Goal: Information Seeking & Learning: Learn about a topic

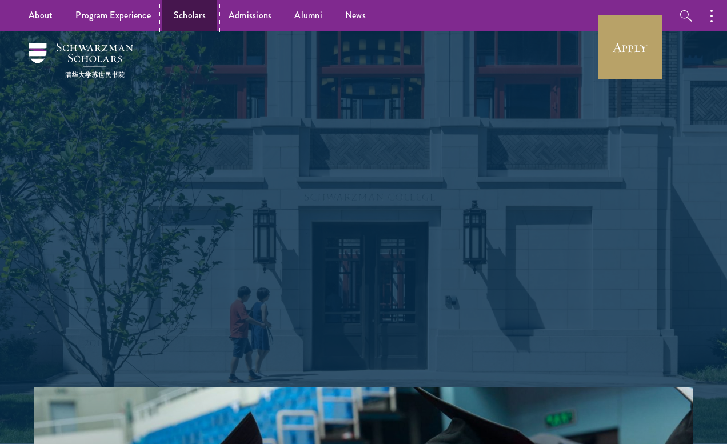
click at [180, 16] on link "Scholars" at bounding box center [189, 15] width 55 height 31
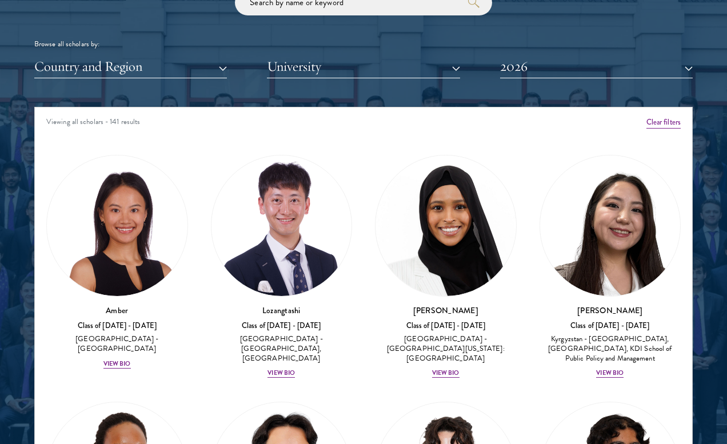
scroll to position [1386, 0]
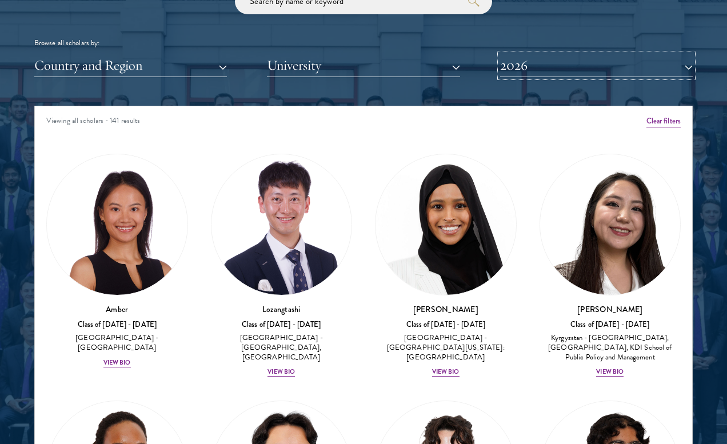
click at [579, 66] on button "2026" at bounding box center [596, 65] width 193 height 23
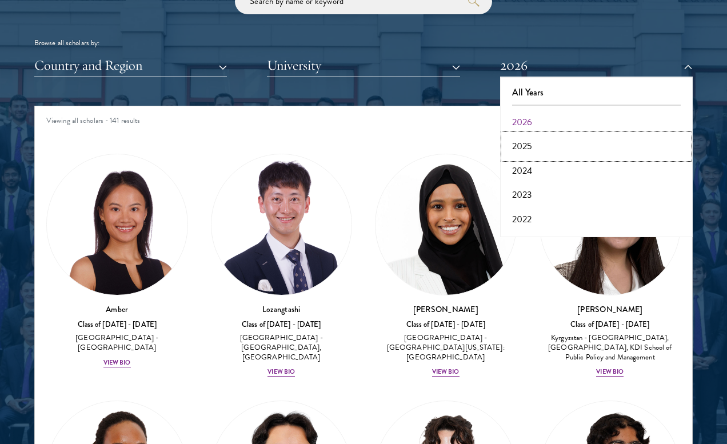
click at [532, 146] on button "2025" at bounding box center [597, 146] width 186 height 24
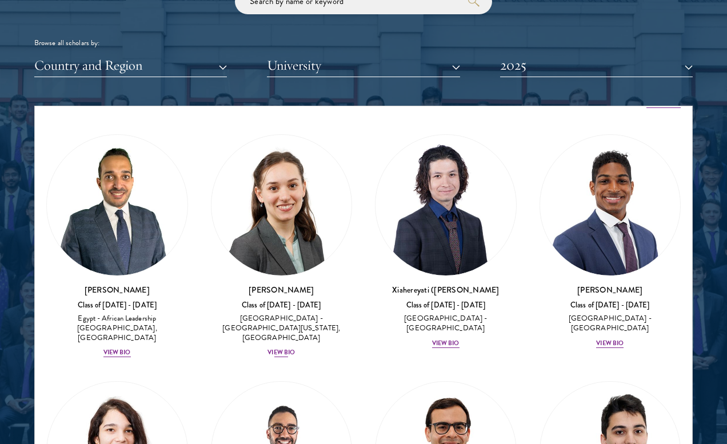
scroll to position [20, 0]
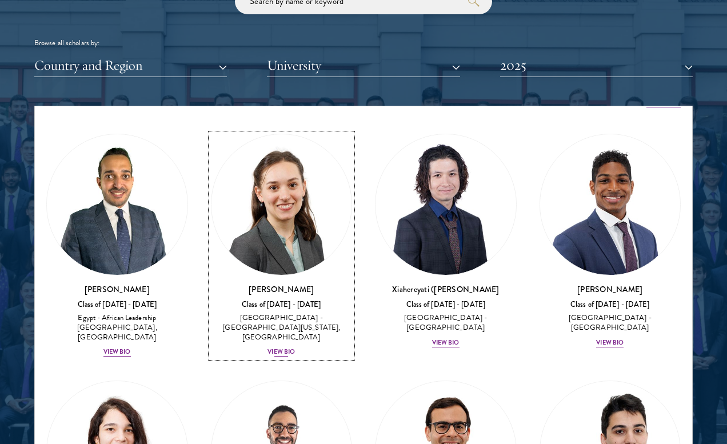
click at [304, 222] on img at bounding box center [282, 204] width 141 height 141
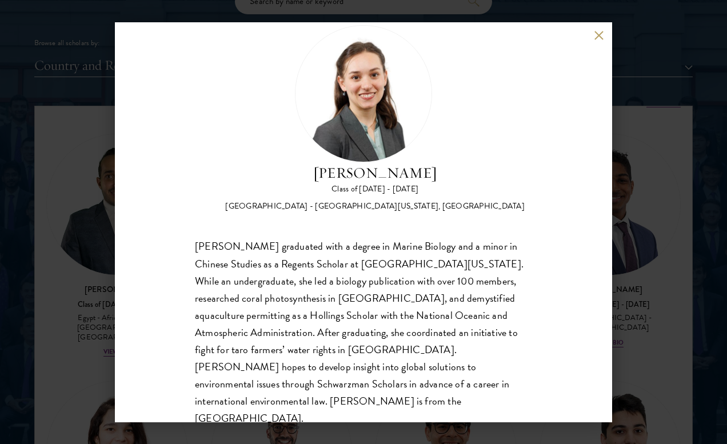
scroll to position [36, 0]
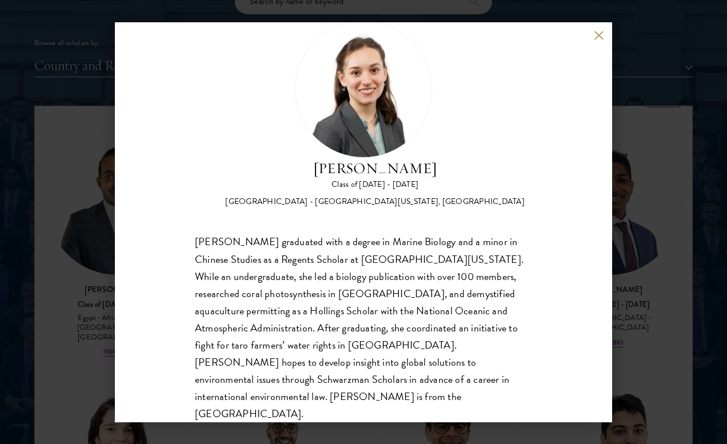
click at [600, 33] on button at bounding box center [599, 36] width 10 height 10
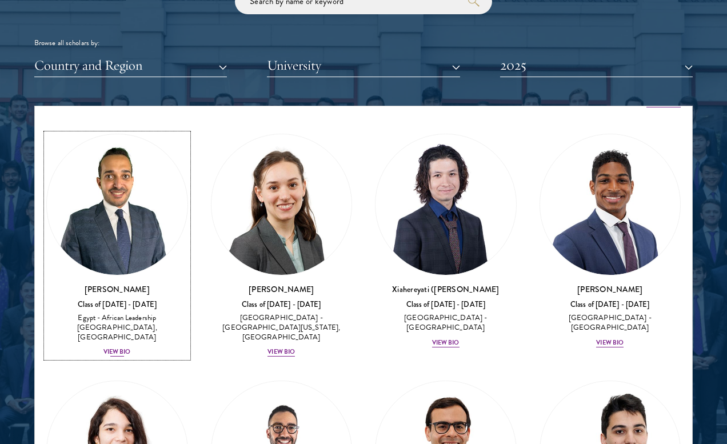
click at [111, 248] on img at bounding box center [117, 204] width 141 height 141
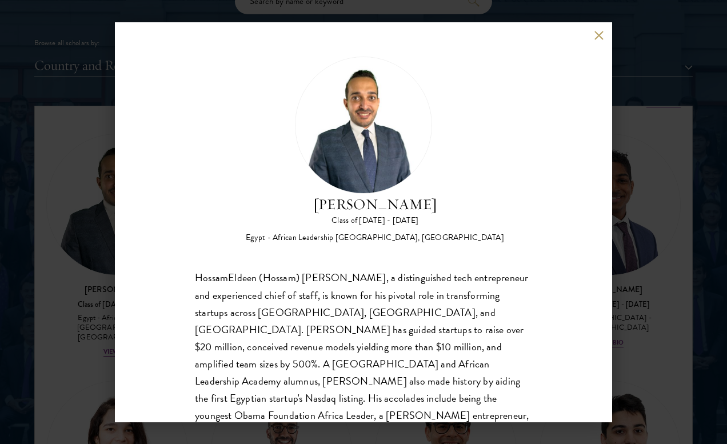
click at [594, 36] on button at bounding box center [599, 36] width 10 height 10
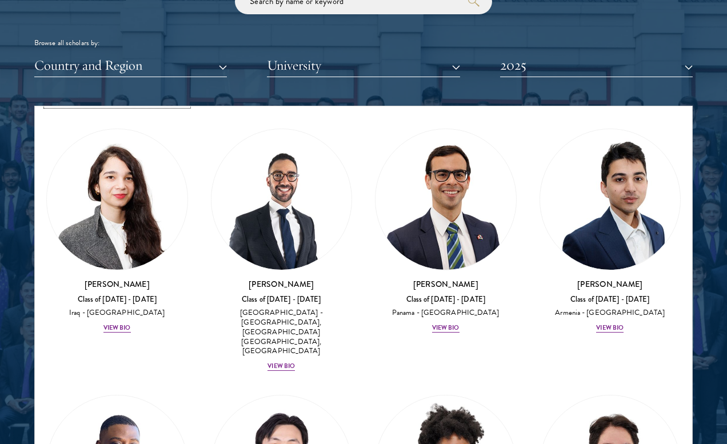
scroll to position [293, 0]
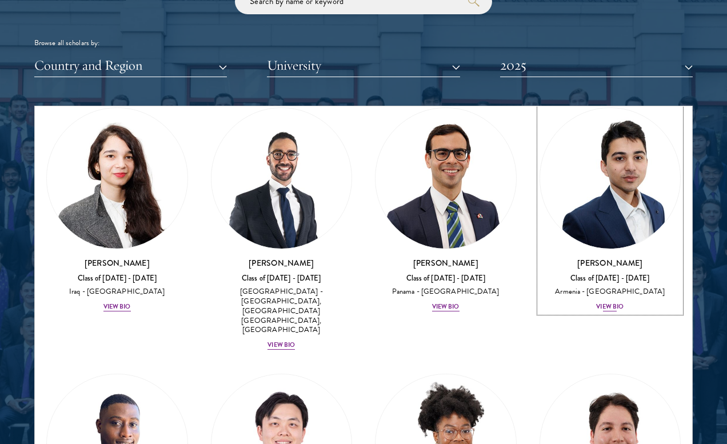
click at [619, 215] on img at bounding box center [610, 178] width 141 height 141
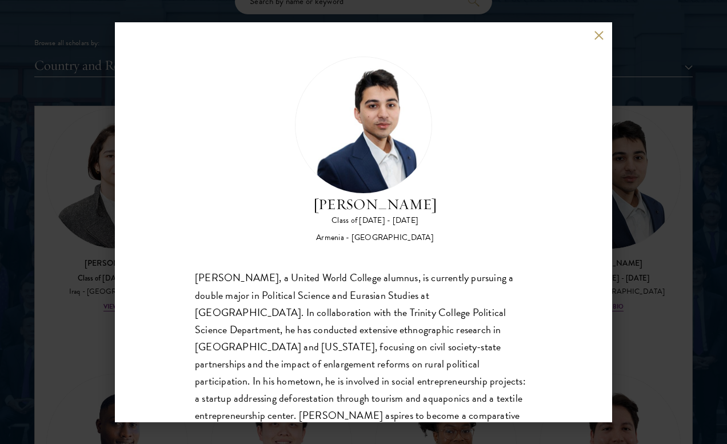
click at [591, 38] on div "[PERSON_NAME] Class of [DATE] - [DATE] [GEOGRAPHIC_DATA] - [GEOGRAPHIC_DATA] [P…" at bounding box center [364, 222] width 498 height 400
click at [610, 32] on div "[PERSON_NAME] Class of [DATE] - [DATE] [GEOGRAPHIC_DATA] - [GEOGRAPHIC_DATA] [P…" at bounding box center [364, 222] width 498 height 400
click at [601, 33] on button at bounding box center [599, 36] width 10 height 10
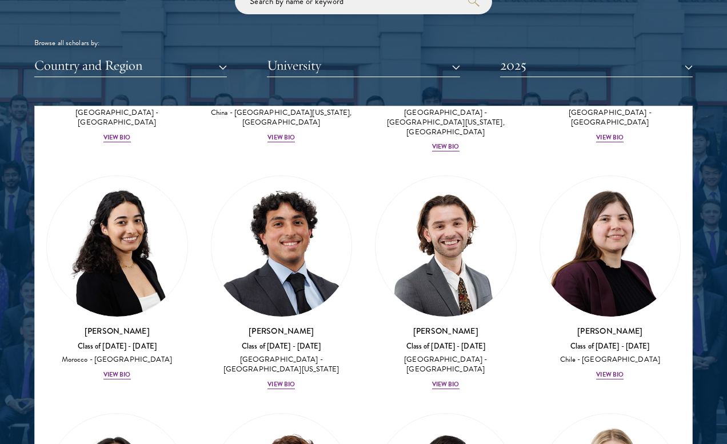
scroll to position [742, 0]
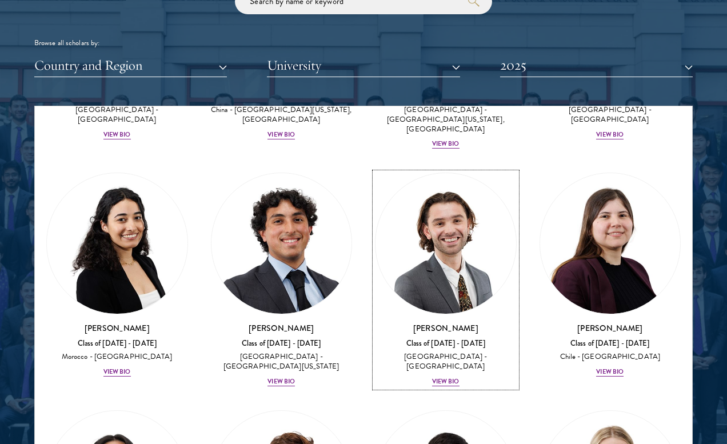
click at [448, 233] on img at bounding box center [446, 243] width 141 height 141
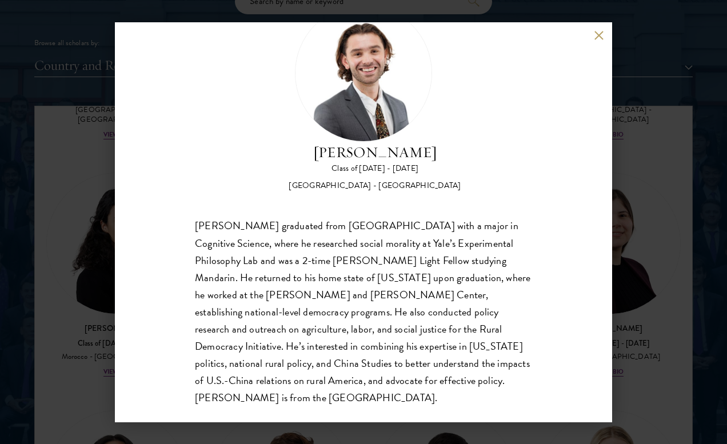
scroll to position [53, 0]
click at [601, 29] on div "[PERSON_NAME] Class of [DATE] - [DATE] [GEOGRAPHIC_DATA] - [GEOGRAPHIC_DATA] [P…" at bounding box center [364, 222] width 498 height 400
click at [599, 30] on div "[PERSON_NAME] Class of [DATE] - [DATE] [GEOGRAPHIC_DATA] - [GEOGRAPHIC_DATA] [P…" at bounding box center [364, 222] width 498 height 400
click at [600, 35] on button at bounding box center [599, 36] width 10 height 10
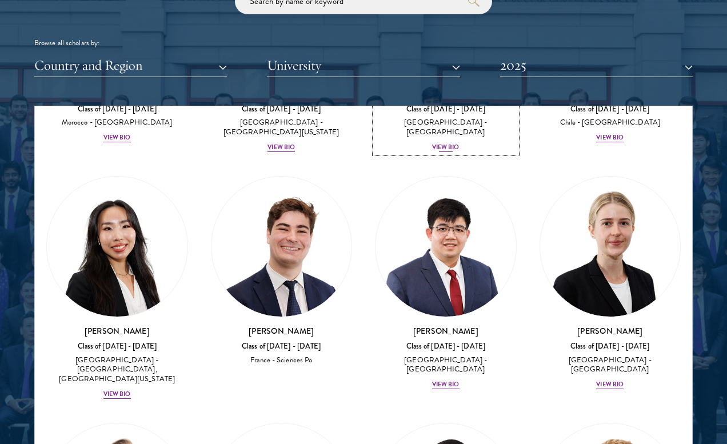
scroll to position [983, 0]
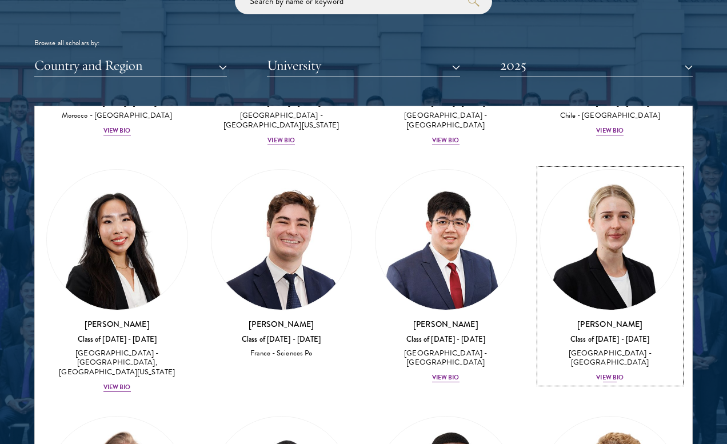
click at [595, 212] on img at bounding box center [610, 240] width 141 height 141
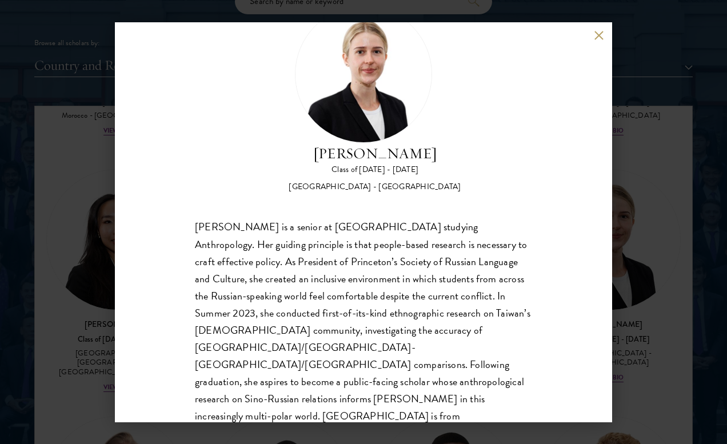
scroll to position [53, 0]
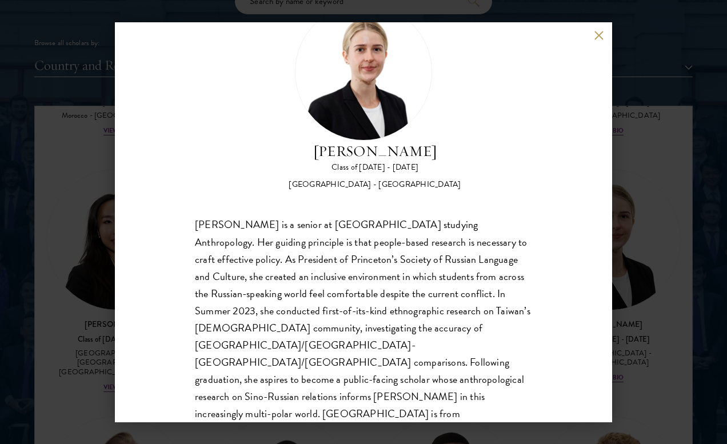
click at [595, 37] on button at bounding box center [599, 36] width 10 height 10
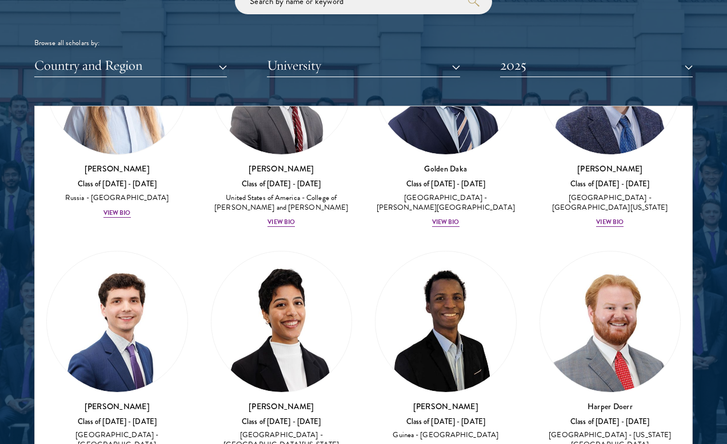
scroll to position [1431, 0]
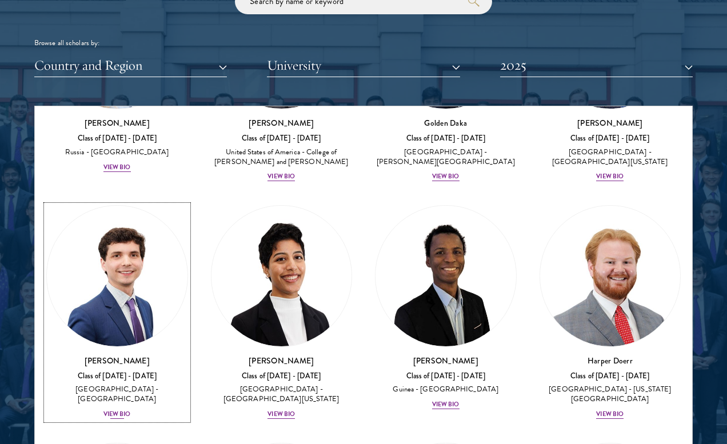
click at [142, 228] on img at bounding box center [117, 276] width 141 height 141
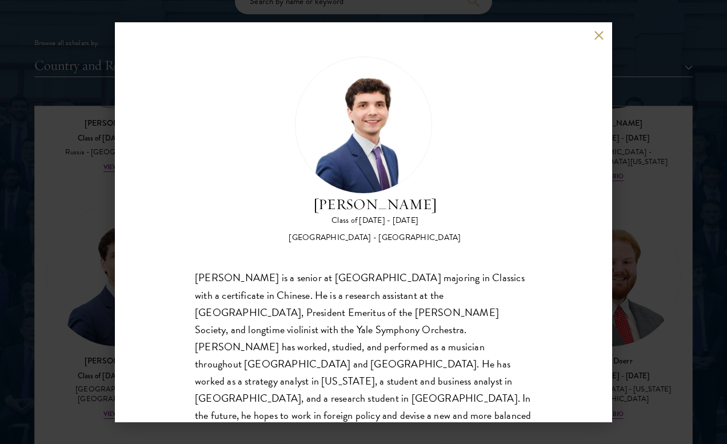
click at [591, 37] on div "[PERSON_NAME] Class of [DATE] - [DATE] [GEOGRAPHIC_DATA] - [GEOGRAPHIC_DATA] [P…" at bounding box center [364, 222] width 498 height 400
click at [596, 32] on button at bounding box center [599, 36] width 10 height 10
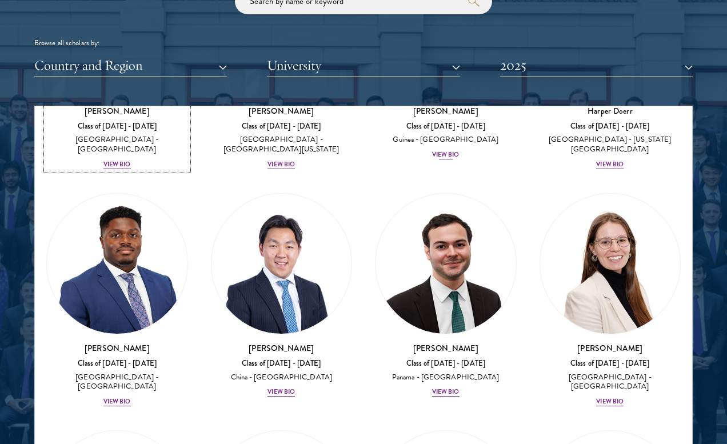
scroll to position [1681, 0]
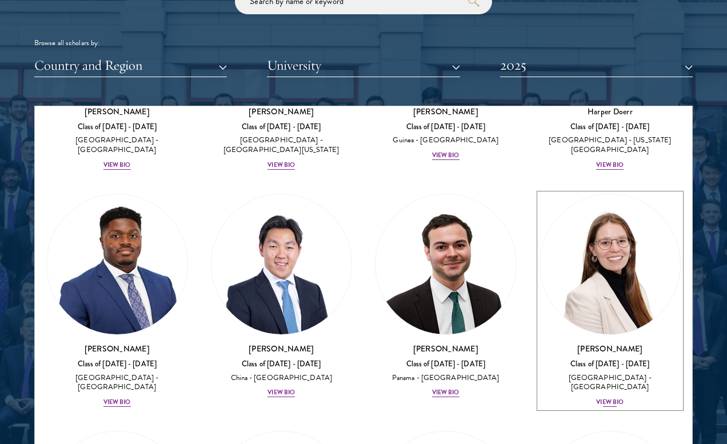
click at [607, 210] on img at bounding box center [610, 264] width 141 height 141
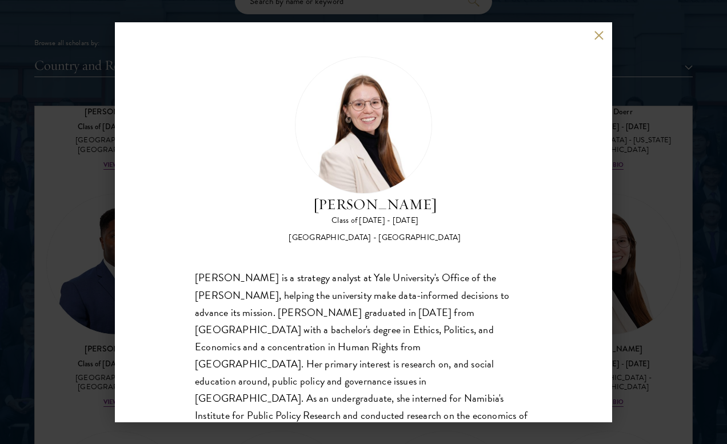
click at [598, 37] on button at bounding box center [599, 36] width 10 height 10
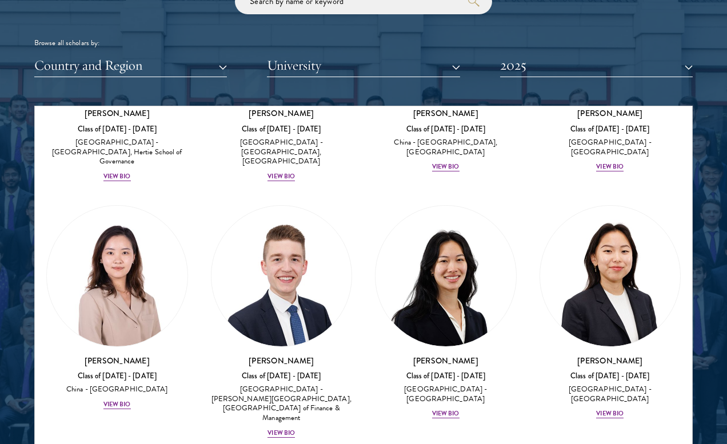
scroll to position [2630, 0]
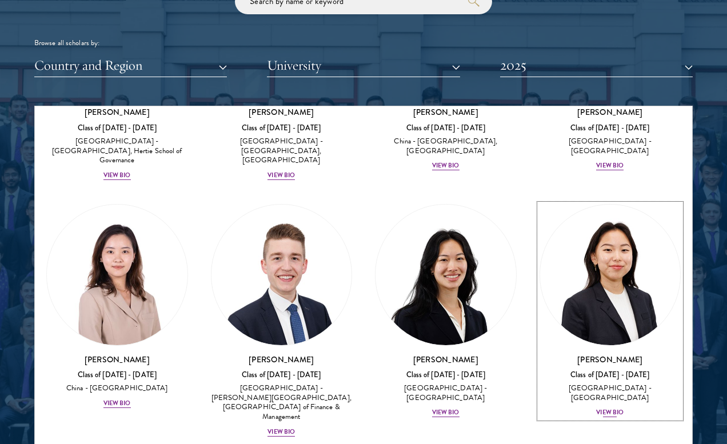
click at [548, 205] on img at bounding box center [610, 275] width 141 height 141
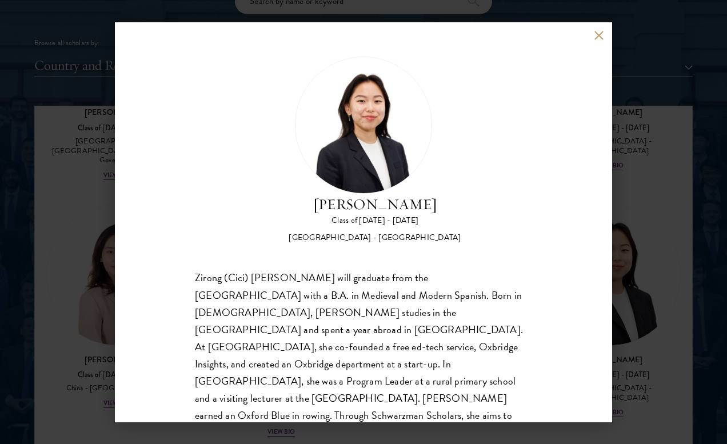
click at [602, 37] on button at bounding box center [599, 36] width 10 height 10
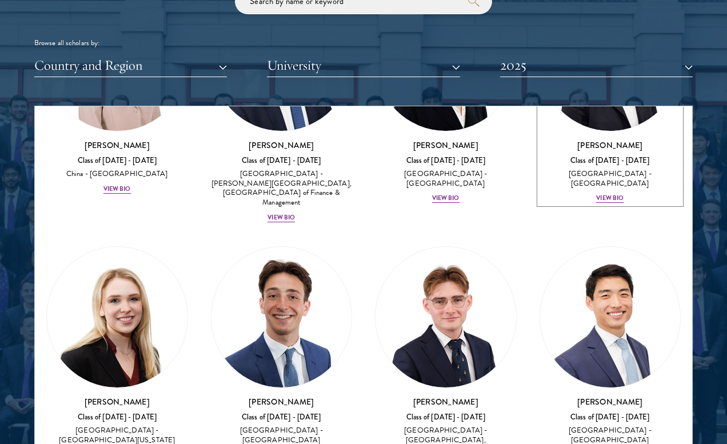
scroll to position [2846, 0]
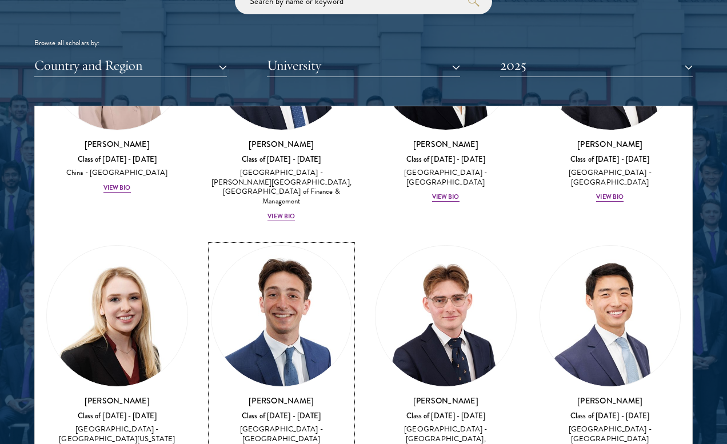
click at [295, 246] on img at bounding box center [282, 316] width 141 height 141
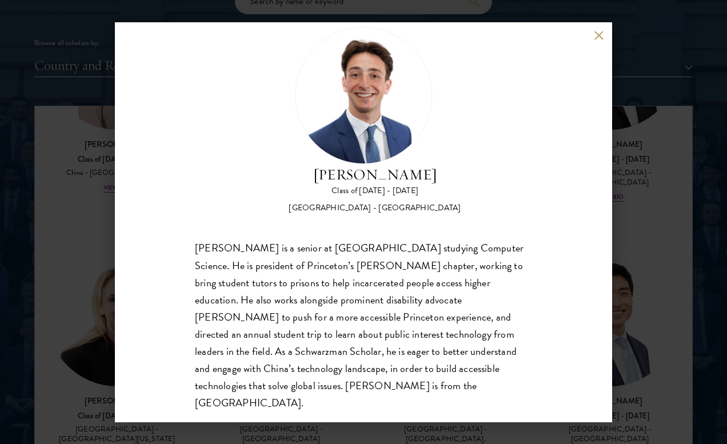
scroll to position [36, 0]
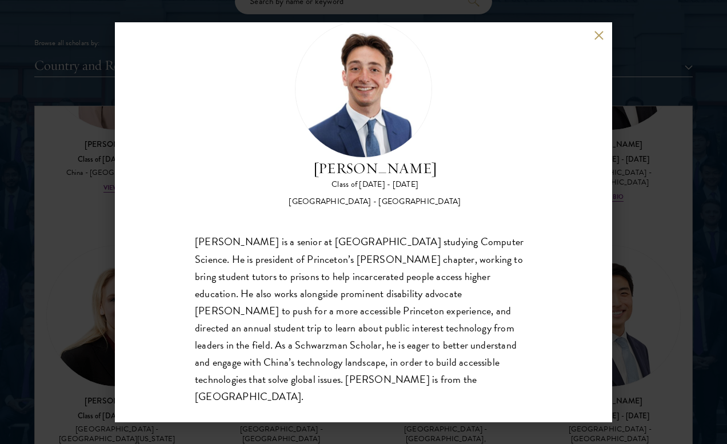
click at [605, 38] on div "[PERSON_NAME] Class of [DATE] - [DATE] [GEOGRAPHIC_DATA] - [GEOGRAPHIC_DATA] [P…" at bounding box center [364, 222] width 498 height 400
click at [599, 37] on button at bounding box center [599, 36] width 10 height 10
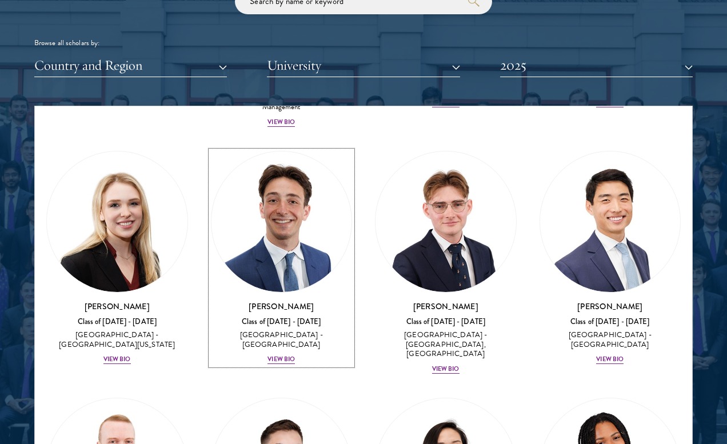
scroll to position [2900, 0]
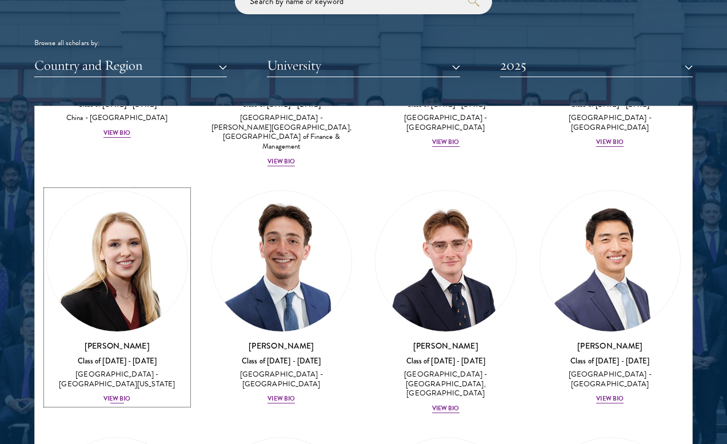
click at [146, 210] on img at bounding box center [117, 261] width 141 height 141
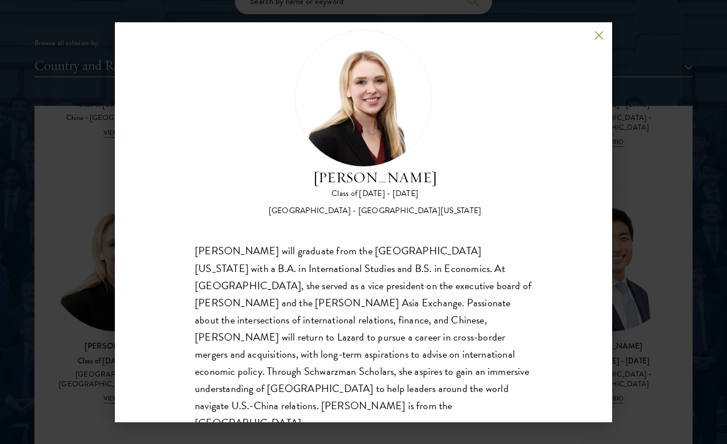
scroll to position [36, 0]
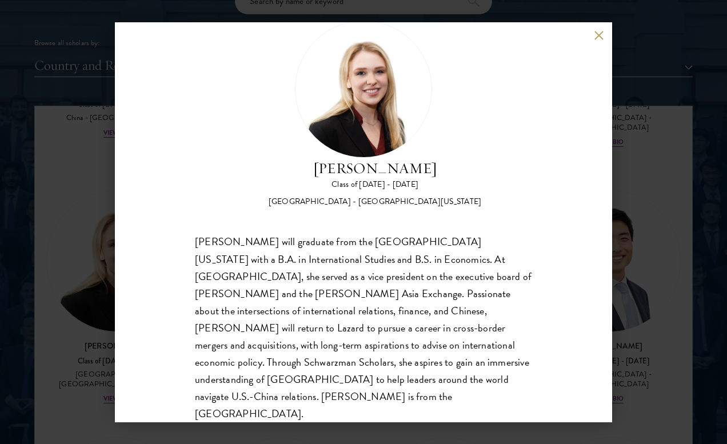
click at [387, 317] on div "[PERSON_NAME] will graduate from the [GEOGRAPHIC_DATA][US_STATE] with a B.A. in…" at bounding box center [363, 327] width 337 height 189
copy div "Lazard"
click at [600, 37] on button at bounding box center [599, 36] width 10 height 10
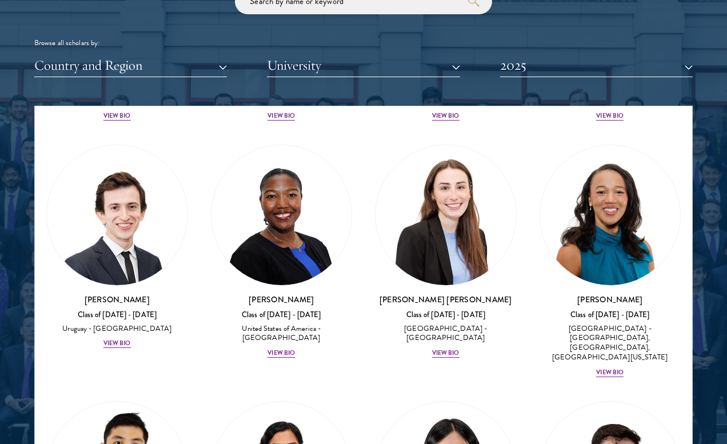
scroll to position [5895, 0]
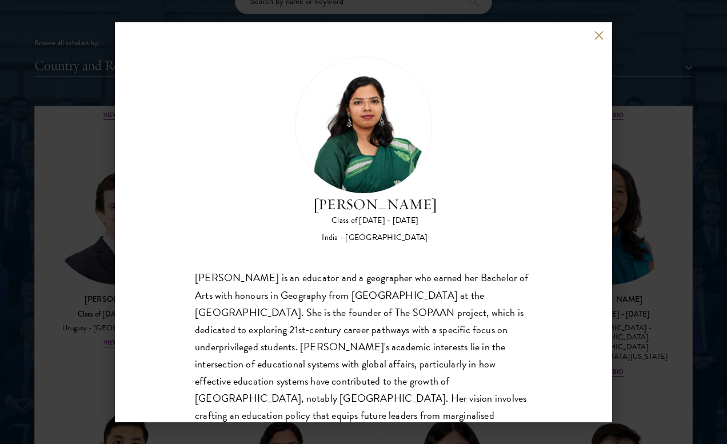
click at [600, 38] on button at bounding box center [599, 36] width 10 height 10
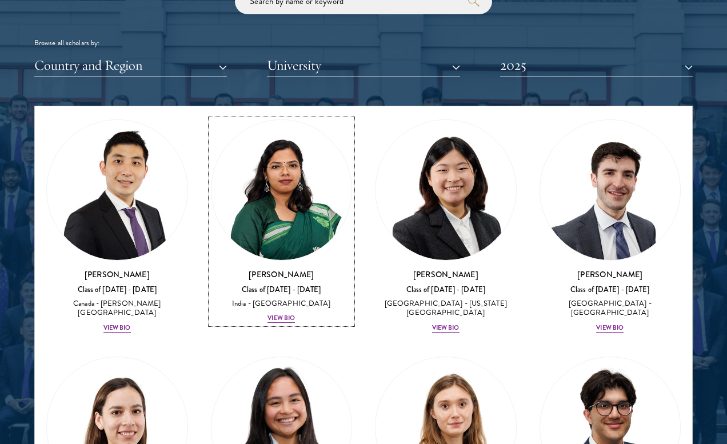
scroll to position [6176, 0]
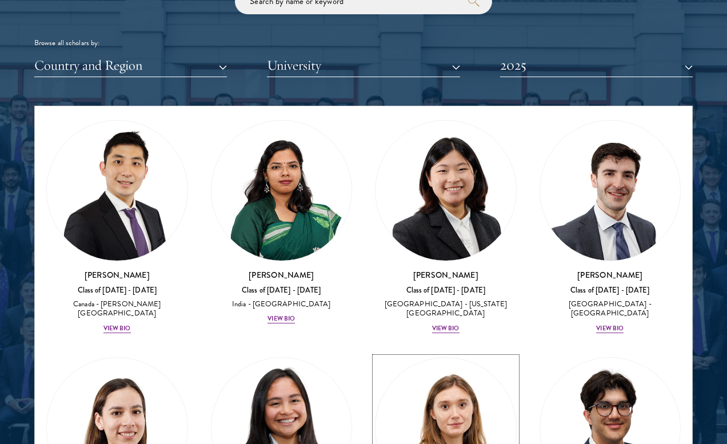
click at [454, 358] on img at bounding box center [446, 428] width 141 height 141
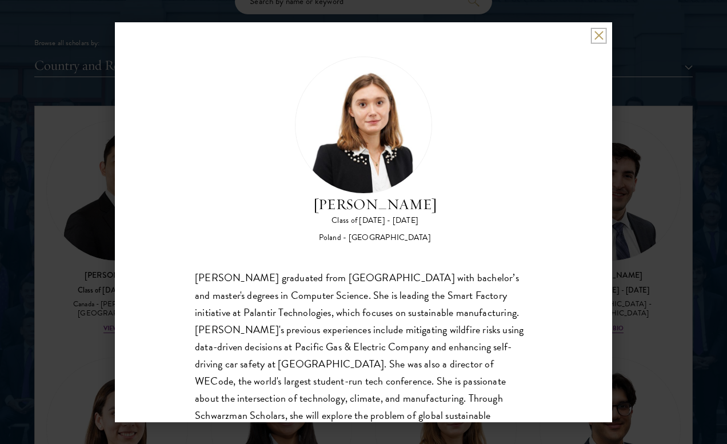
click at [600, 33] on button at bounding box center [599, 36] width 10 height 10
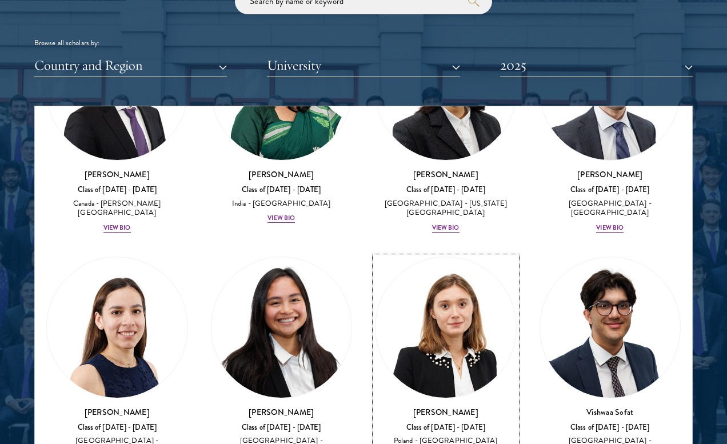
scroll to position [6276, 0]
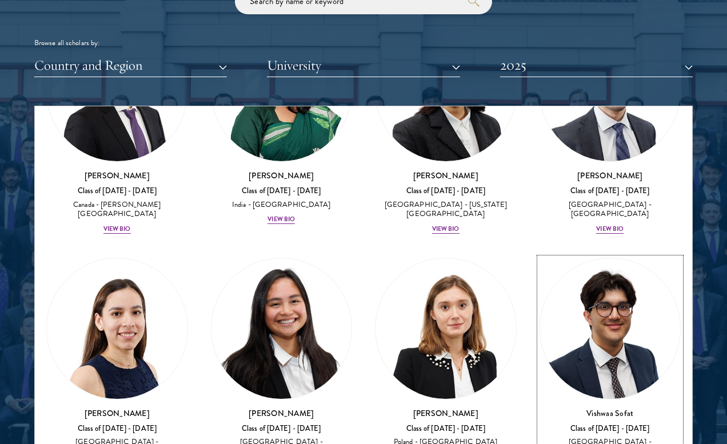
click at [586, 258] on img at bounding box center [610, 328] width 141 height 141
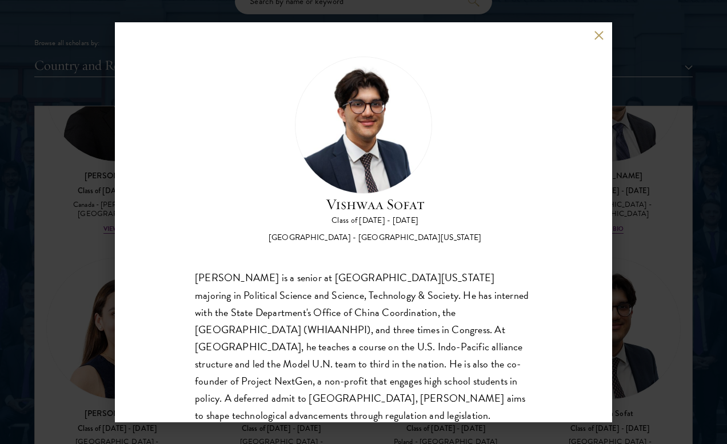
click at [596, 39] on button at bounding box center [599, 36] width 10 height 10
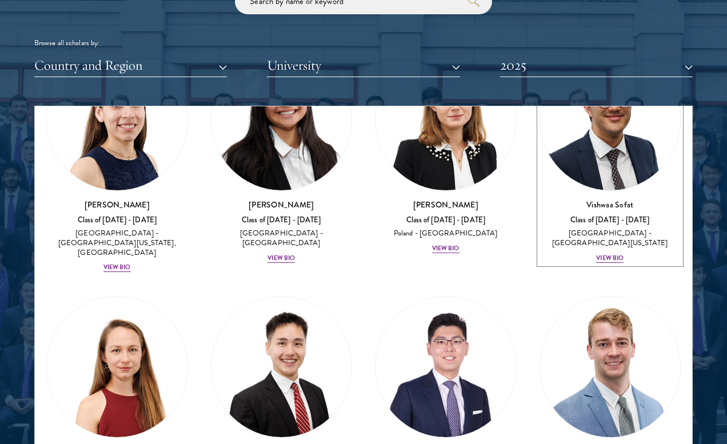
scroll to position [6485, 0]
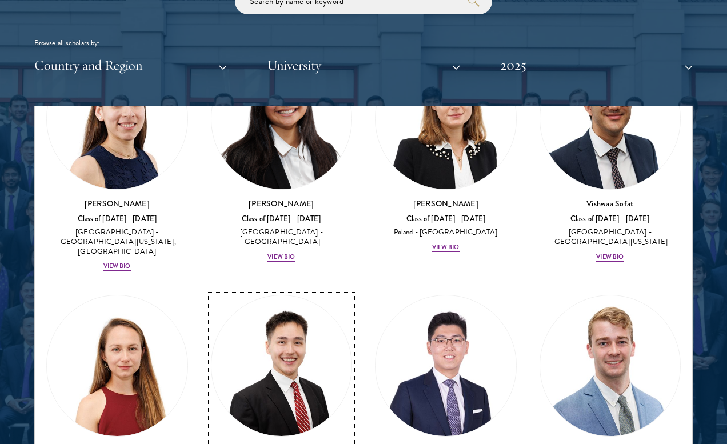
click at [280, 296] on img at bounding box center [282, 366] width 141 height 141
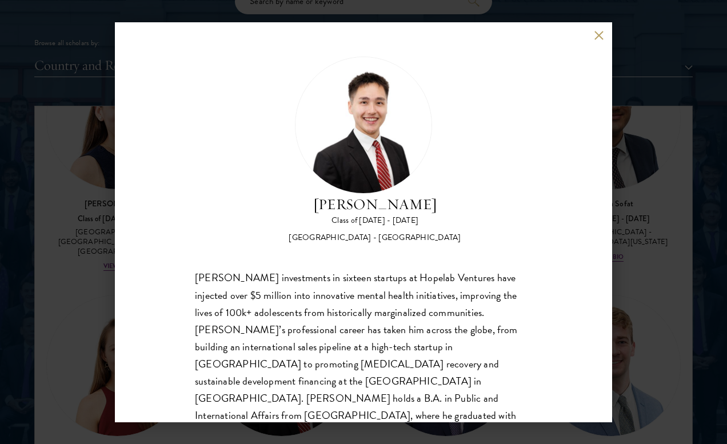
click at [600, 37] on button at bounding box center [599, 36] width 10 height 10
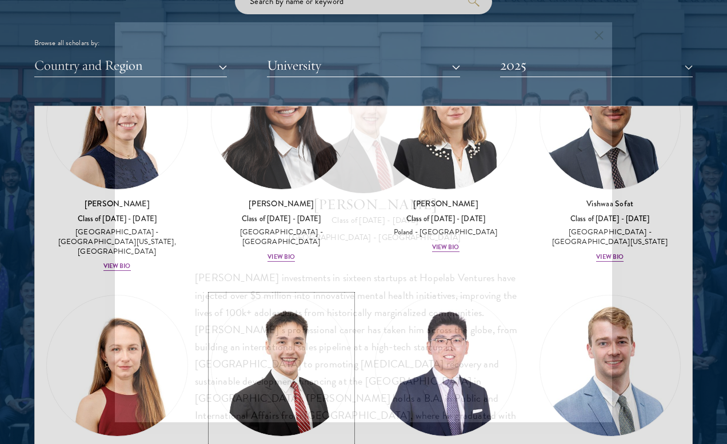
scroll to position [6471, 0]
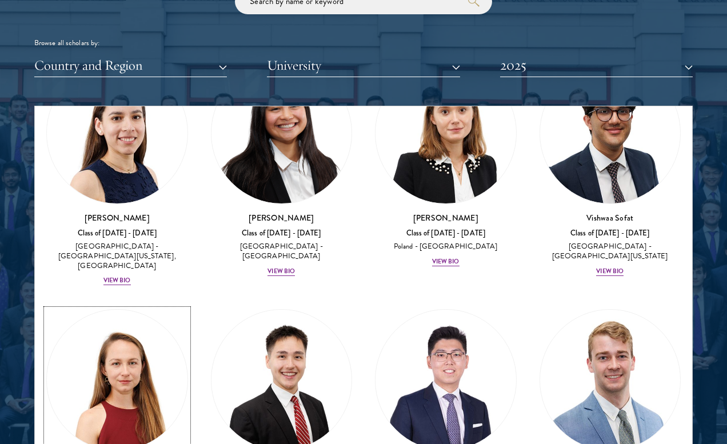
click at [113, 310] on img at bounding box center [117, 380] width 141 height 141
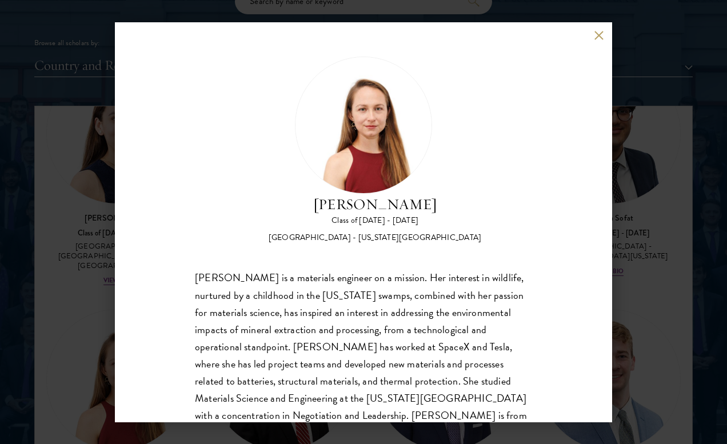
click at [599, 34] on button at bounding box center [599, 36] width 10 height 10
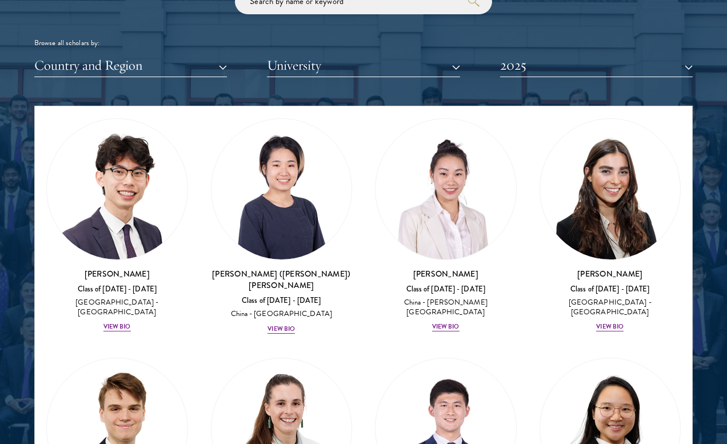
scroll to position [7393, 0]
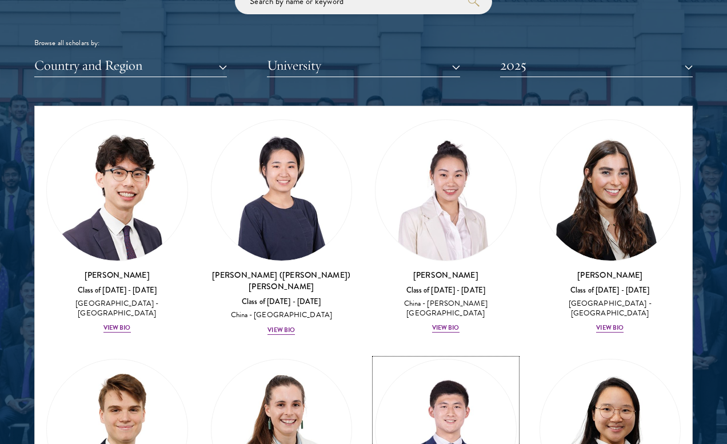
click at [474, 360] on img at bounding box center [446, 430] width 141 height 141
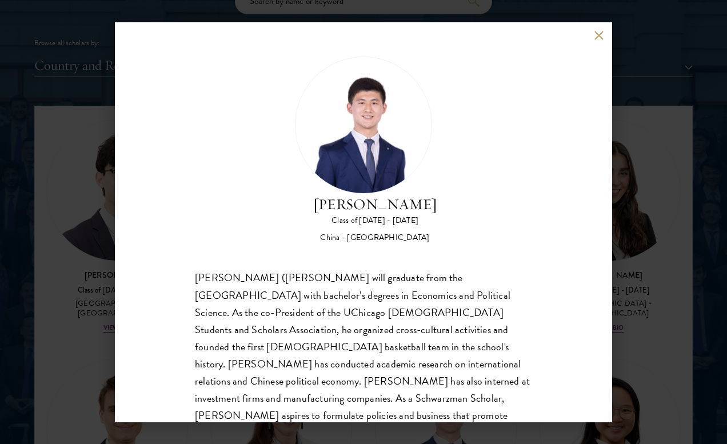
click at [592, 41] on div "[PERSON_NAME] Class of [DATE] - [DATE] [GEOGRAPHIC_DATA] - [GEOGRAPHIC_DATA] [P…" at bounding box center [364, 222] width 498 height 400
click at [595, 36] on button at bounding box center [599, 36] width 10 height 10
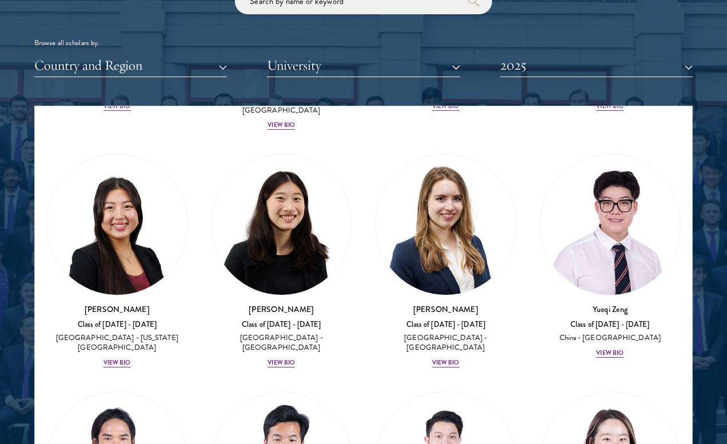
scroll to position [8082, 0]
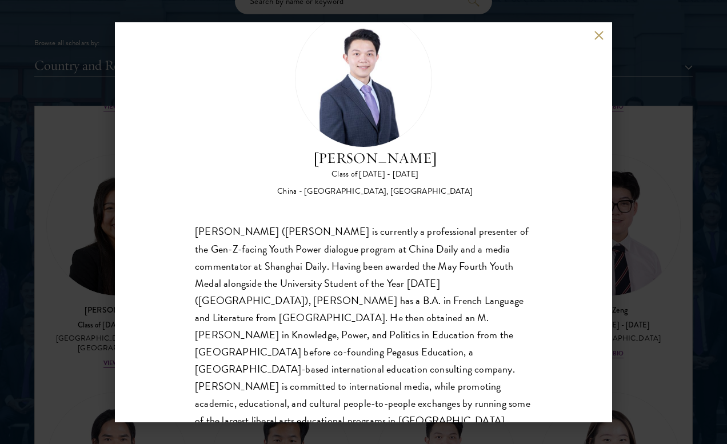
scroll to position [53, 0]
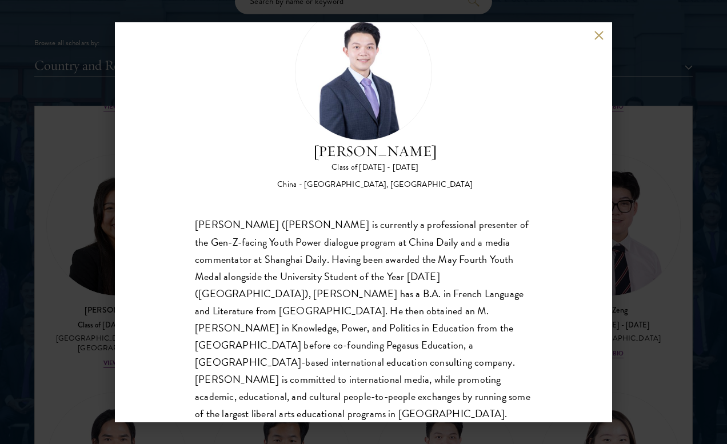
click at [595, 34] on button at bounding box center [599, 36] width 10 height 10
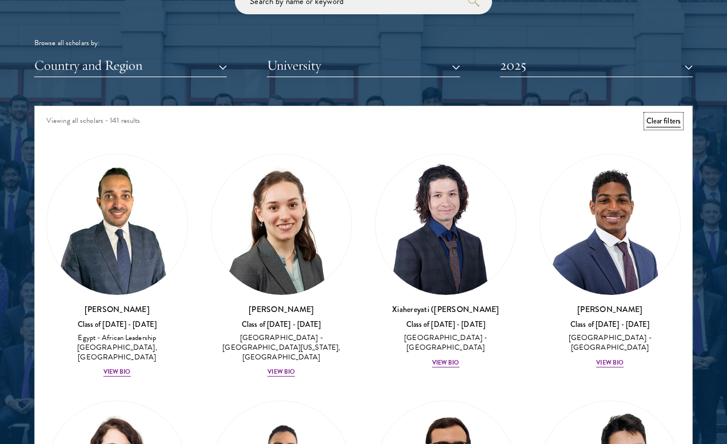
click at [670, 115] on button "Clear filters" at bounding box center [664, 121] width 34 height 13
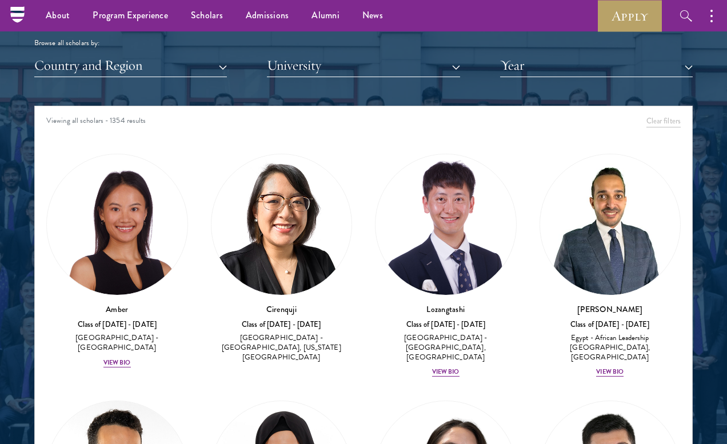
scroll to position [1101, 0]
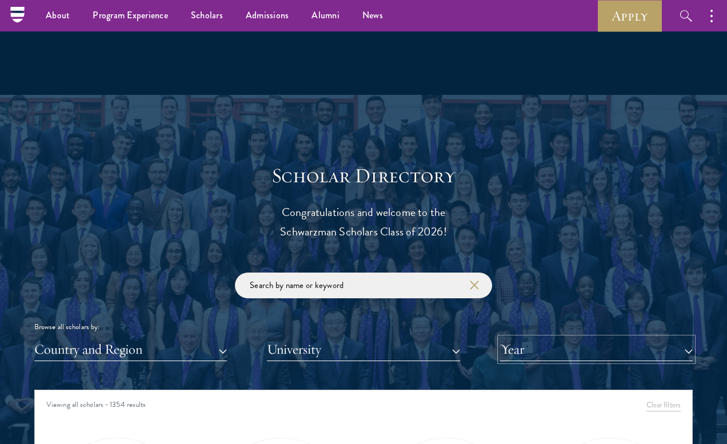
click at [527, 355] on button "Year" at bounding box center [596, 349] width 193 height 23
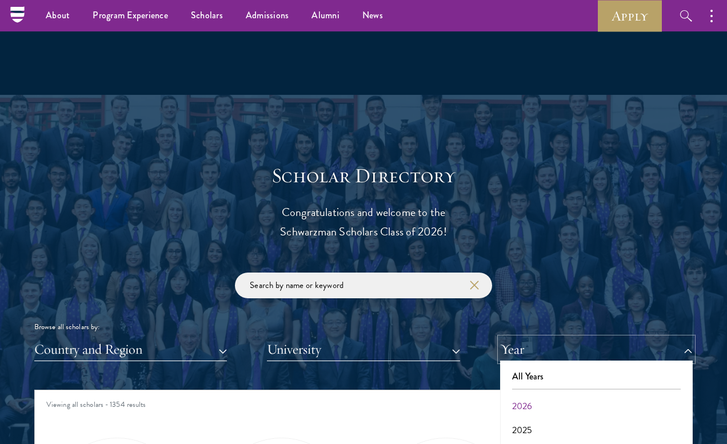
scroll to position [72, 0]
click at [527, 386] on button "2024" at bounding box center [597, 383] width 186 height 24
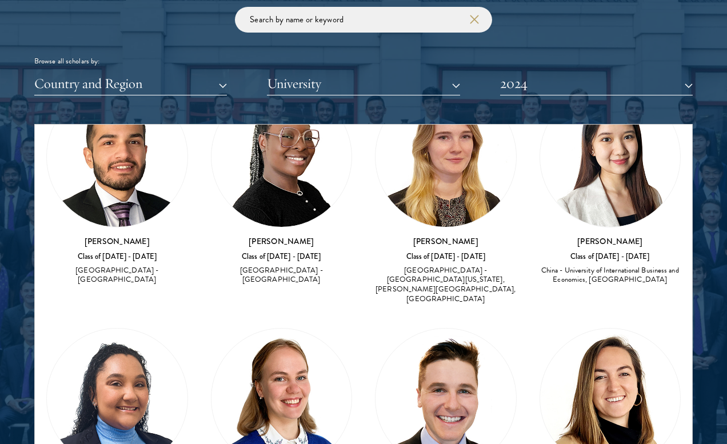
scroll to position [330, 0]
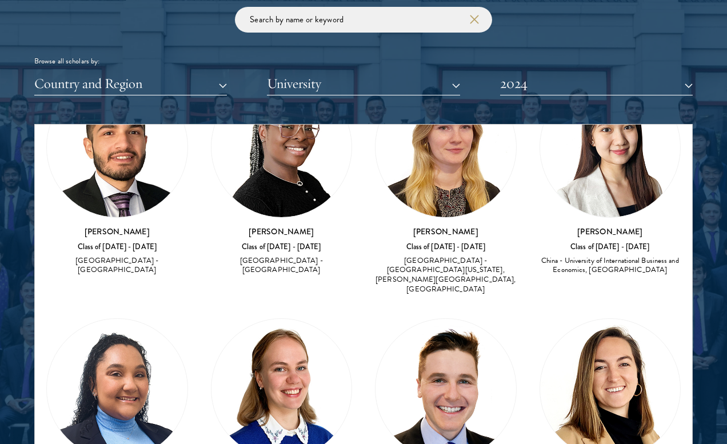
click at [306, 152] on img at bounding box center [282, 147] width 141 height 141
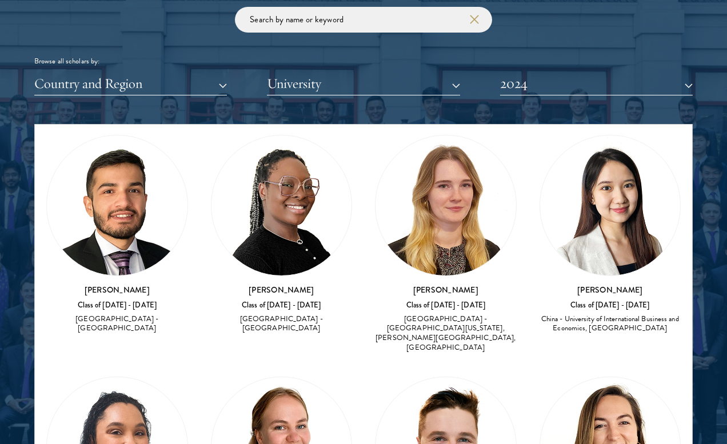
scroll to position [270, 0]
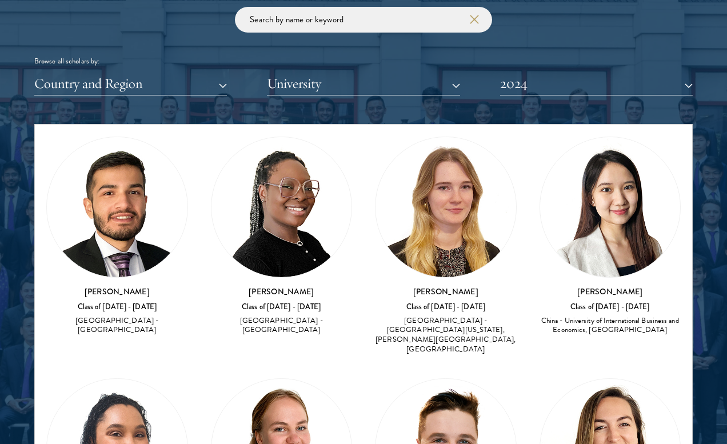
click at [260, 174] on img at bounding box center [282, 207] width 141 height 141
click at [327, 320] on div "[GEOGRAPHIC_DATA] - [GEOGRAPHIC_DATA]" at bounding box center [282, 325] width 142 height 19
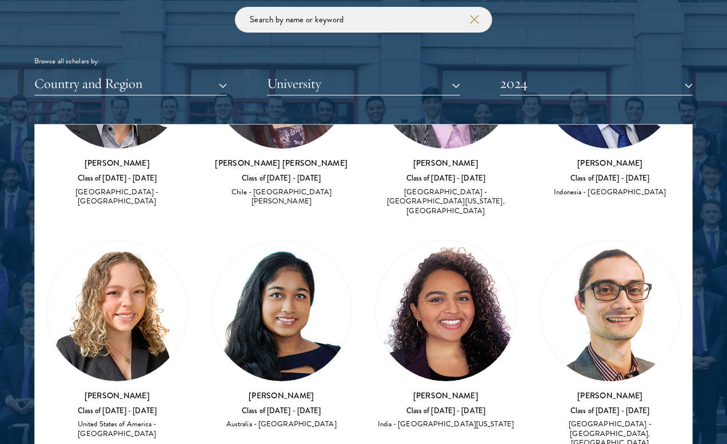
click at [622, 241] on img at bounding box center [610, 311] width 141 height 141
click at [601, 390] on h3 "[PERSON_NAME]" at bounding box center [611, 395] width 142 height 11
click at [616, 241] on img at bounding box center [610, 311] width 141 height 141
